Goal: Task Accomplishment & Management: Complete application form

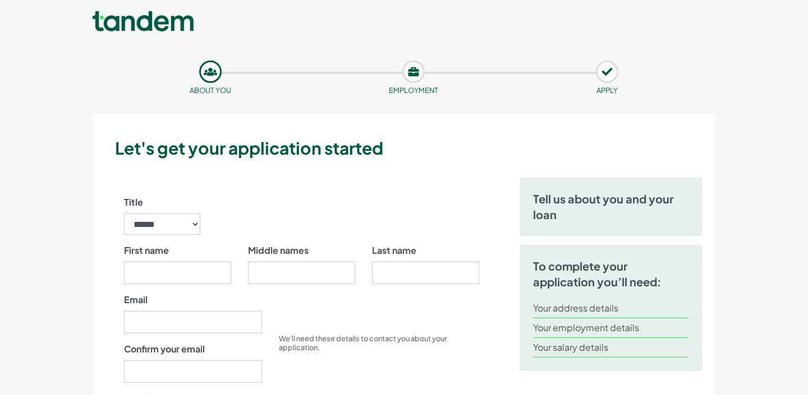
scroll to position [1, 0]
click at [187, 218] on select "****** ** *** **** ** ** ****" at bounding box center [162, 223] width 76 height 21
select select "**"
click at [124, 213] on select "****** ** *** **** ** ** ****" at bounding box center [162, 223] width 76 height 21
click at [176, 278] on input "First name" at bounding box center [177, 272] width 107 height 22
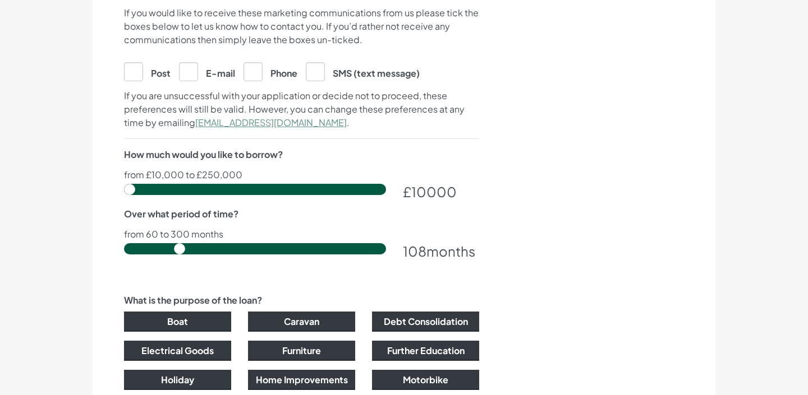
scroll to position [0, 0]
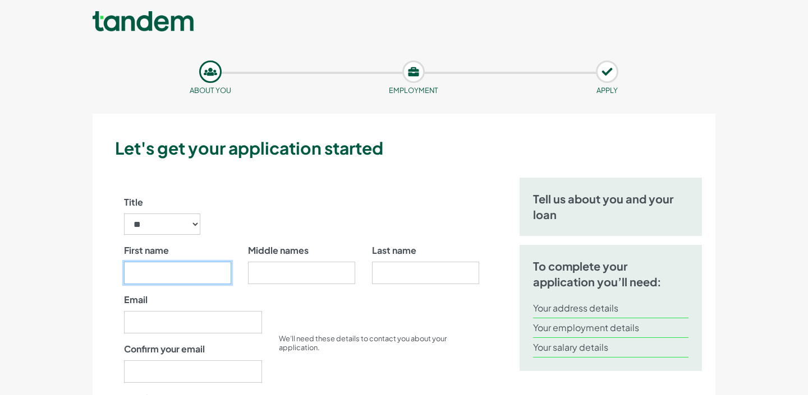
click at [178, 269] on input "First name" at bounding box center [177, 273] width 107 height 22
type input "*"
type input "*****"
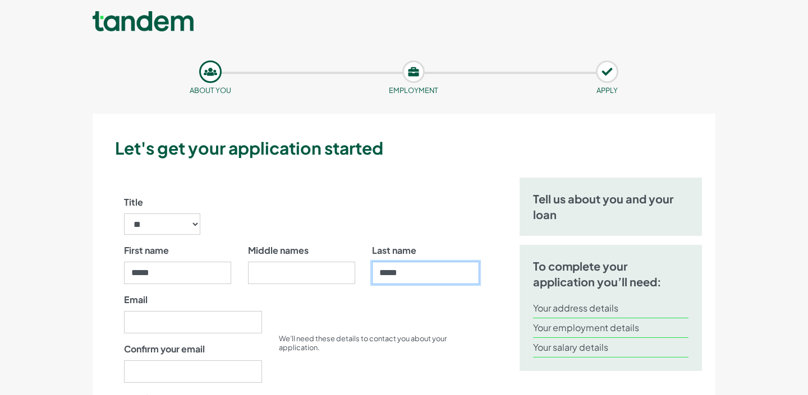
type input "*****"
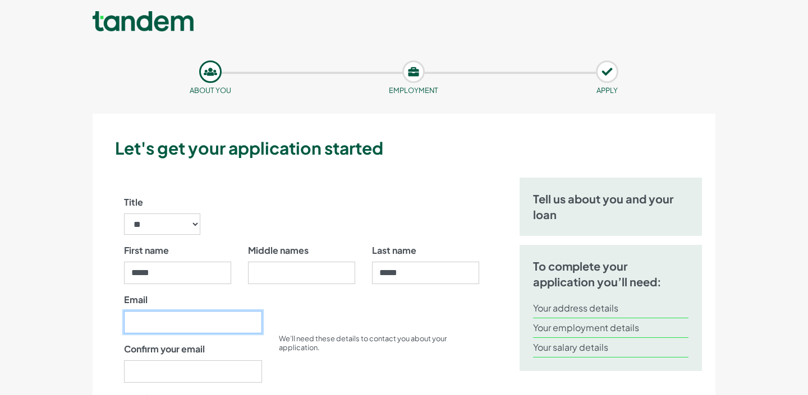
click at [147, 320] on input "Email" at bounding box center [193, 322] width 138 height 22
type input "**********"
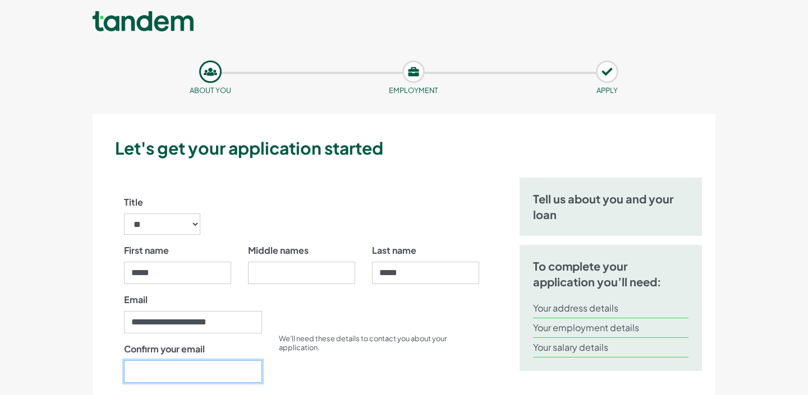
type input "**********"
type input "07850012549"
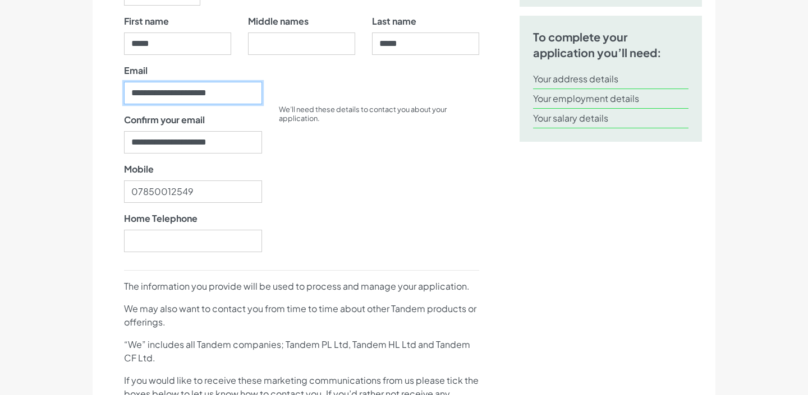
scroll to position [241, 0]
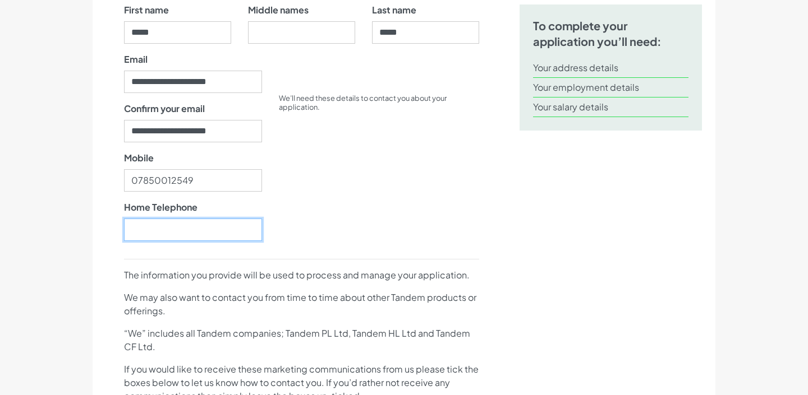
click at [175, 228] on input "Home Telephone" at bounding box center [193, 230] width 138 height 22
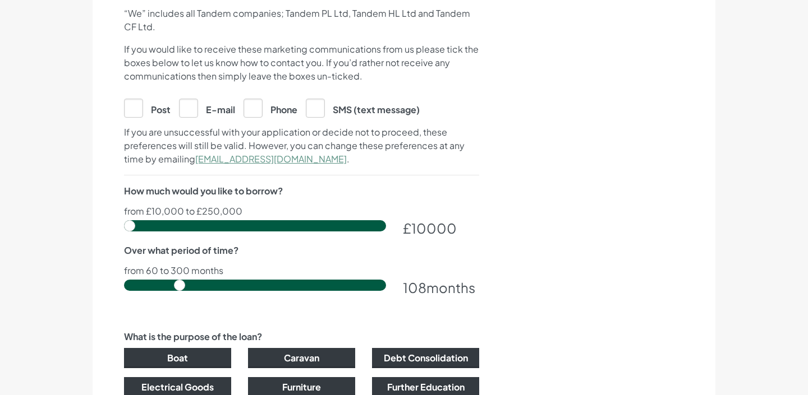
scroll to position [561, 0]
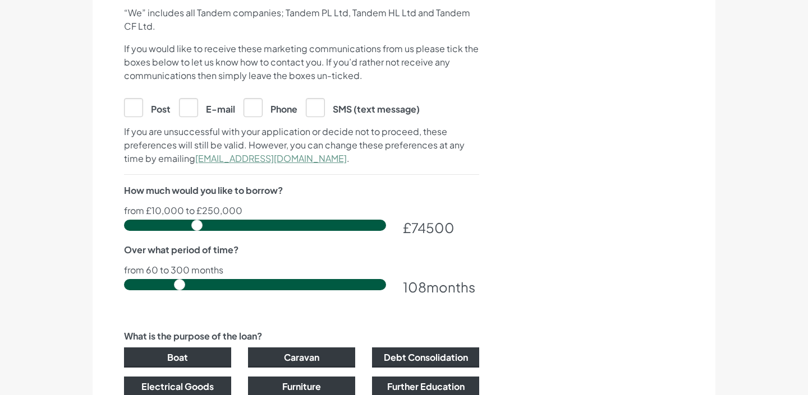
click at [196, 224] on input "range" at bounding box center [255, 225] width 262 height 11
click at [183, 225] on input "range" at bounding box center [255, 225] width 262 height 11
click at [172, 226] on input "range" at bounding box center [255, 225] width 262 height 11
click at [181, 225] on input "range" at bounding box center [255, 225] width 262 height 11
click at [174, 227] on input "range" at bounding box center [255, 225] width 262 height 11
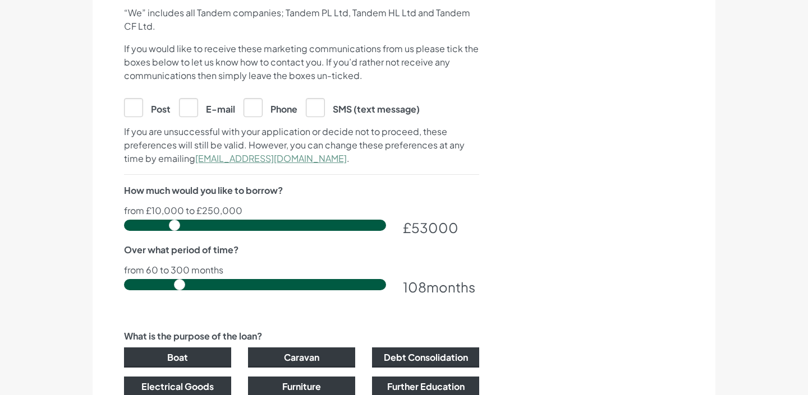
click at [171, 226] on input "range" at bounding box center [255, 225] width 262 height 11
click at [168, 227] on input "range" at bounding box center [255, 225] width 262 height 11
click at [174, 227] on input "range" at bounding box center [255, 225] width 262 height 11
click at [175, 228] on input "range" at bounding box center [255, 225] width 262 height 11
type input "50000"
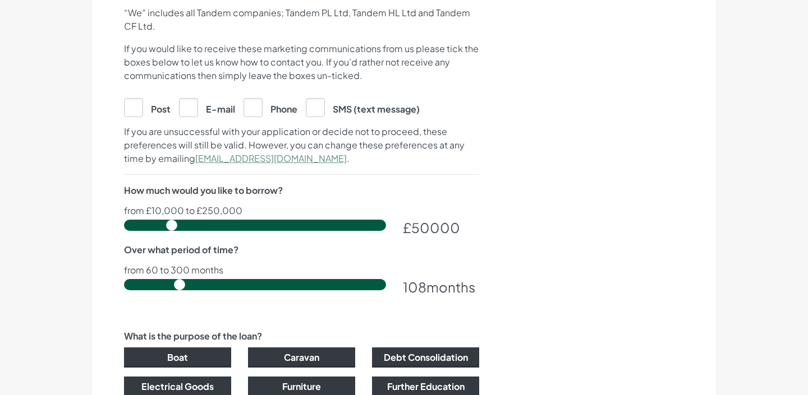
click at [171, 225] on input "range" at bounding box center [255, 225] width 262 height 11
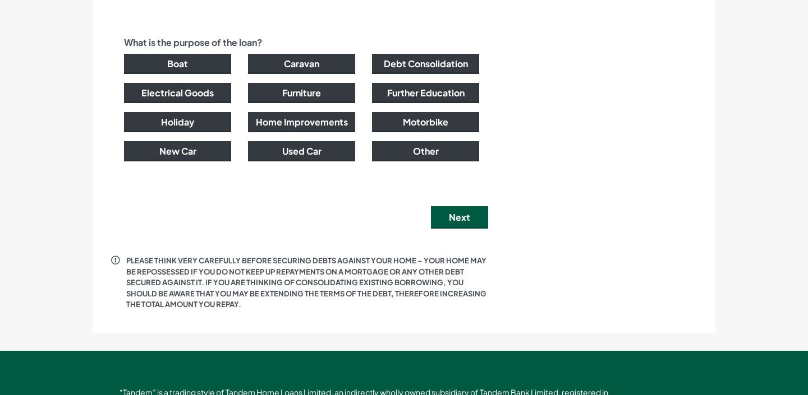
scroll to position [728, 0]
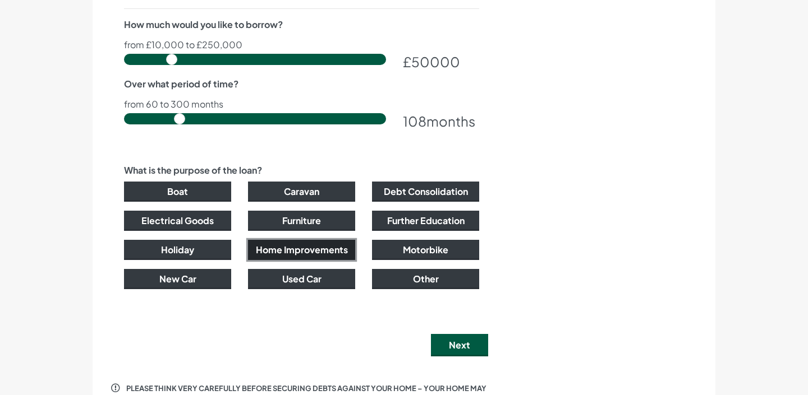
click at [297, 252] on button "Home Improvements" at bounding box center [301, 250] width 107 height 20
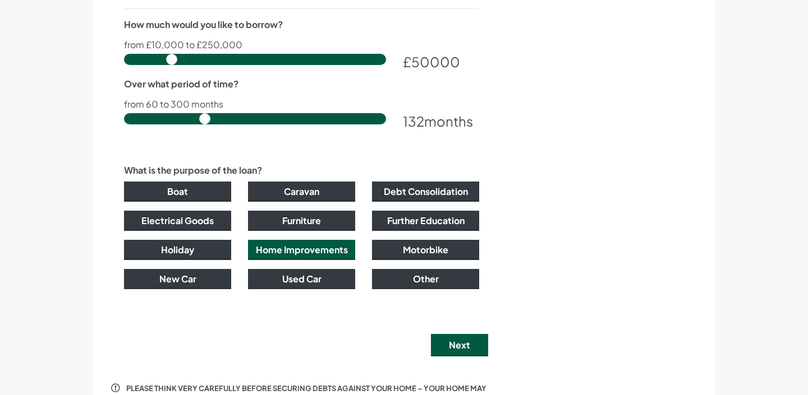
drag, startPoint x: 181, startPoint y: 120, endPoint x: 207, endPoint y: 125, distance: 26.7
click at [207, 125] on input "range" at bounding box center [255, 118] width 262 height 11
drag, startPoint x: 202, startPoint y: 119, endPoint x: 190, endPoint y: 118, distance: 12.9
type input "120"
click at [189, 118] on input "range" at bounding box center [255, 118] width 262 height 11
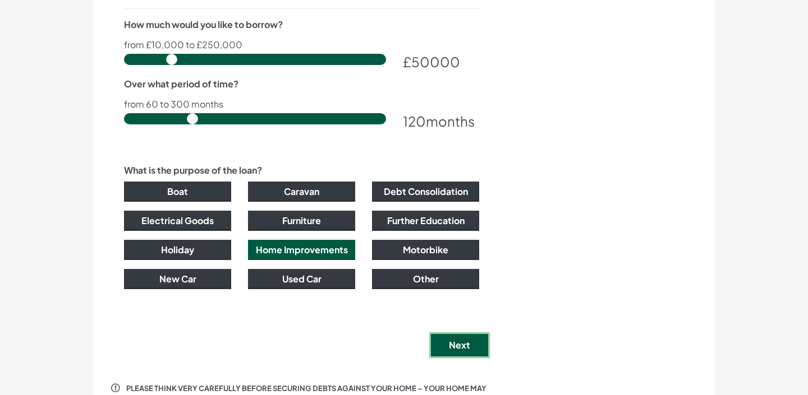
click at [458, 342] on button "Next" at bounding box center [459, 345] width 57 height 22
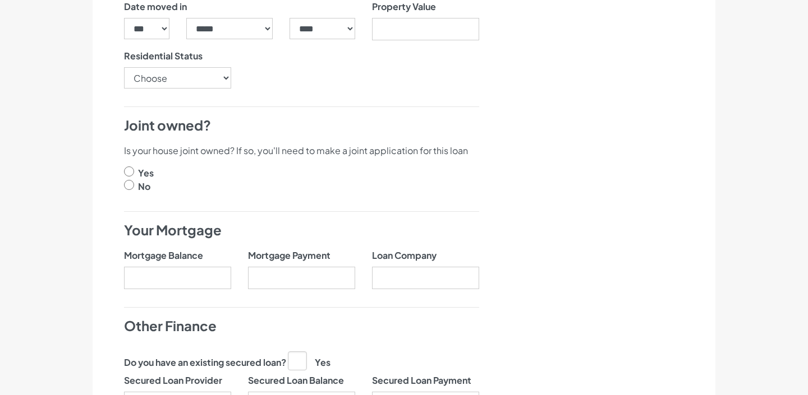
scroll to position [409, 0]
